Goal: Information Seeking & Learning: Learn about a topic

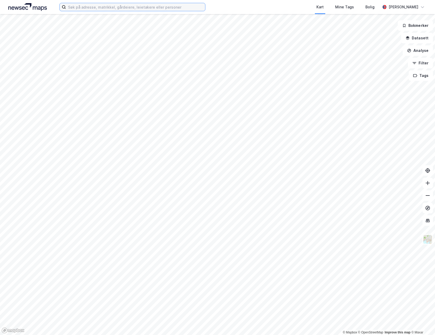
click at [143, 9] on input at bounding box center [135, 7] width 139 height 8
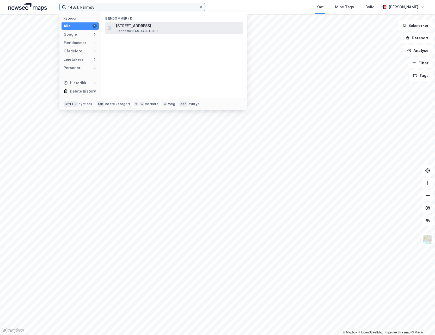
type input "143/1, karmøy"
click at [157, 28] on span "[STREET_ADDRESS]" at bounding box center [178, 26] width 125 height 6
